Goal: Task Accomplishment & Management: Manage account settings

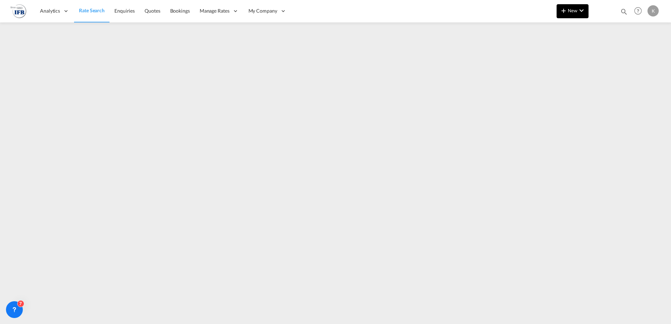
click at [574, 10] on span "New" at bounding box center [572, 11] width 26 height 6
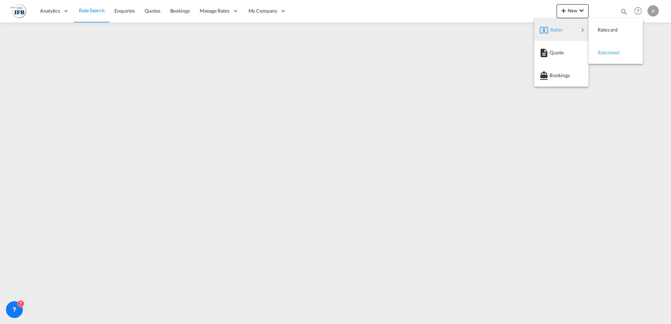
click at [605, 49] on span "Ratesheet" at bounding box center [601, 53] width 8 height 14
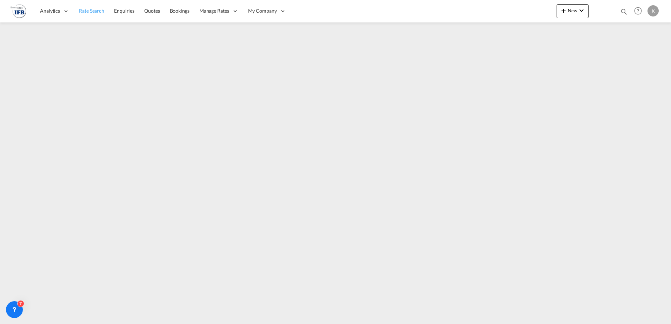
drag, startPoint x: 80, startPoint y: 11, endPoint x: 93, endPoint y: 21, distance: 17.0
click at [80, 11] on span "Rate Search" at bounding box center [91, 11] width 25 height 6
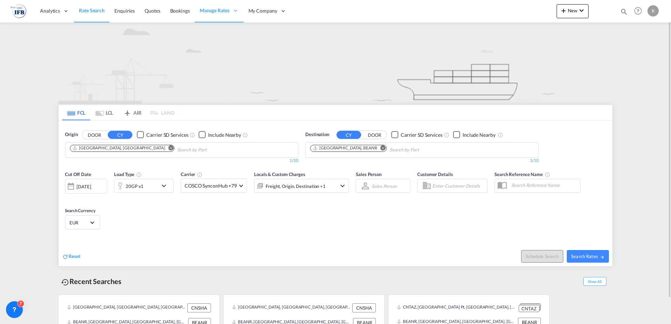
click at [94, 182] on div "[DATE]" at bounding box center [86, 186] width 42 height 15
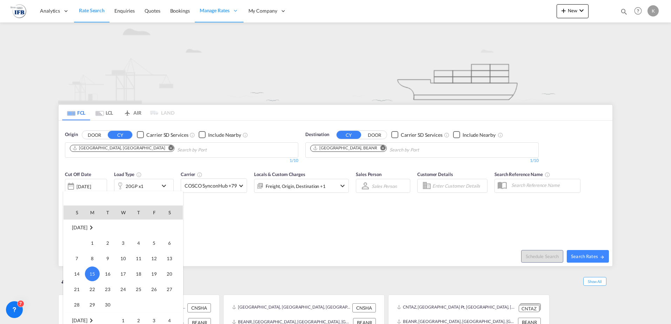
scroll to position [314, 0]
click at [126, 283] on span "1" at bounding box center [123, 286] width 14 height 14
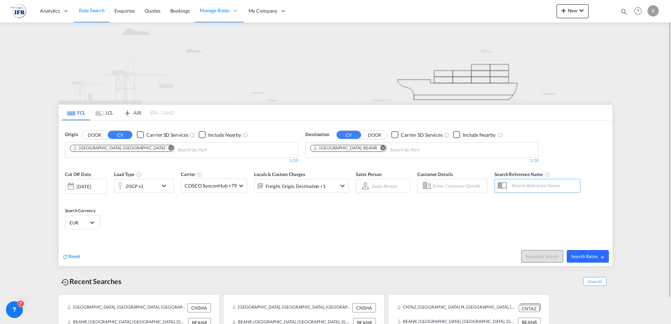
click at [589, 254] on span "Search Rates" at bounding box center [588, 257] width 34 height 6
type input "CNSHA to BEANR / [DATE]"
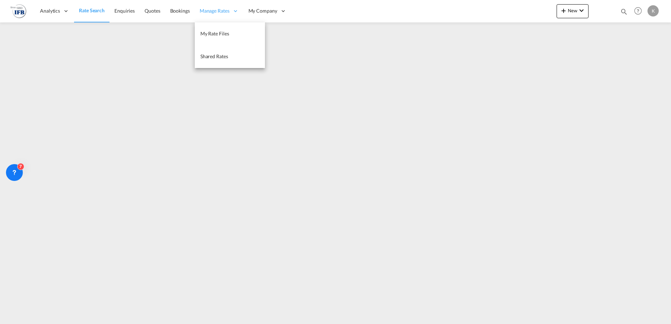
click at [200, 11] on span "Manage Rates" at bounding box center [215, 10] width 30 height 7
click at [211, 35] on span "My Rate Files" at bounding box center [214, 34] width 29 height 6
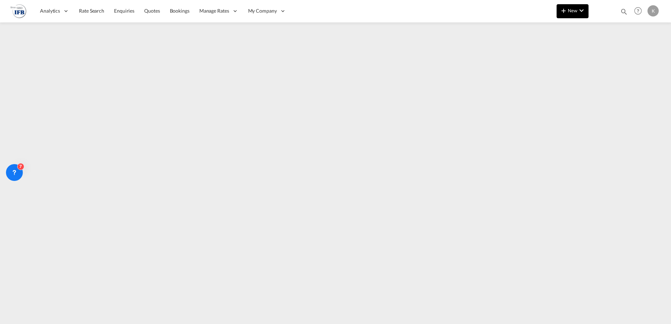
click at [577, 7] on md-icon "icon-chevron-down" at bounding box center [581, 10] width 8 height 8
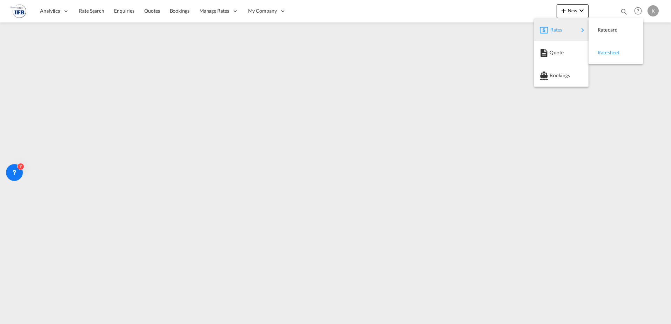
click at [597, 52] on span "Ratesheet" at bounding box center [601, 53] width 8 height 14
